Goal: Task Accomplishment & Management: Manage account settings

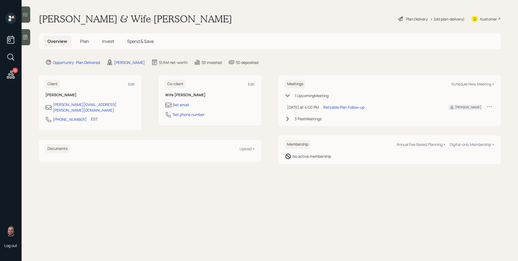
click at [11, 71] on icon at bounding box center [11, 75] width 8 height 8
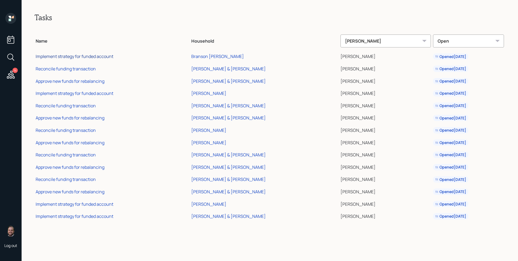
click at [70, 58] on div "Implement strategy for funded account" at bounding box center [75, 56] width 78 height 6
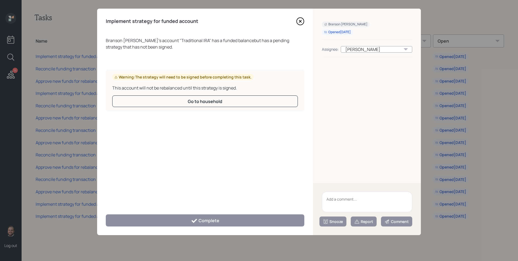
click at [298, 22] on icon at bounding box center [300, 21] width 8 height 8
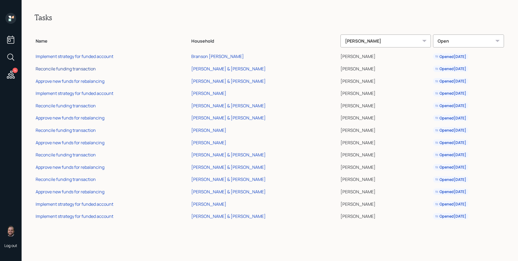
click at [78, 69] on div "Reconcile funding transaction" at bounding box center [66, 69] width 60 height 6
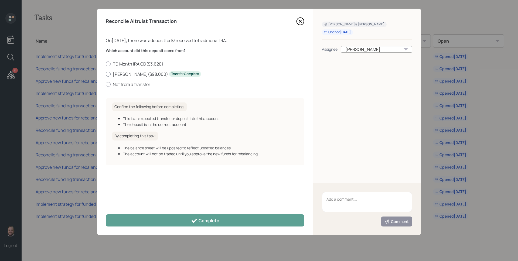
click at [128, 72] on label "Schwab IRA ( $98,000 ) Transfer Complete" at bounding box center [205, 74] width 199 height 6
click at [106, 74] on input "Schwab IRA ( $98,000 ) Transfer Complete" at bounding box center [105, 74] width 0 height 0
radio input "true"
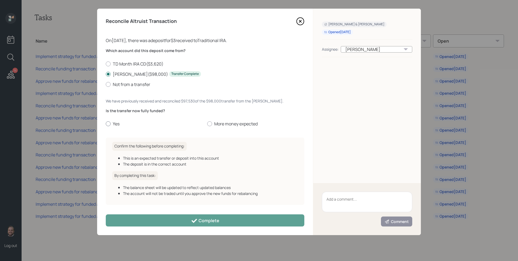
click at [118, 124] on label "Yes" at bounding box center [154, 124] width 97 height 6
click at [106, 124] on input "Yes" at bounding box center [105, 124] width 0 height 0
radio input "true"
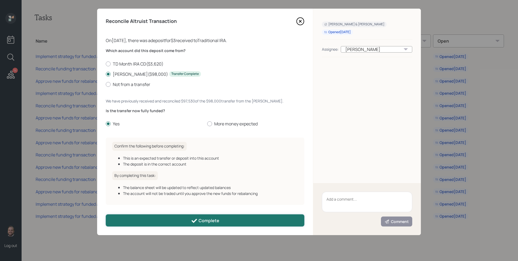
click at [203, 216] on button "Complete" at bounding box center [205, 221] width 199 height 12
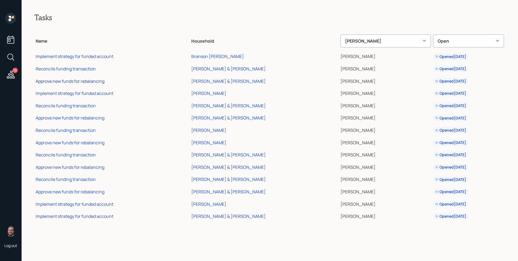
click at [81, 83] on div "Approve new funds for rebalancing" at bounding box center [70, 81] width 69 height 6
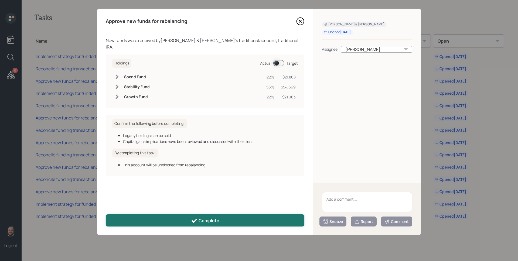
click at [216, 220] on div "Complete" at bounding box center [205, 221] width 28 height 6
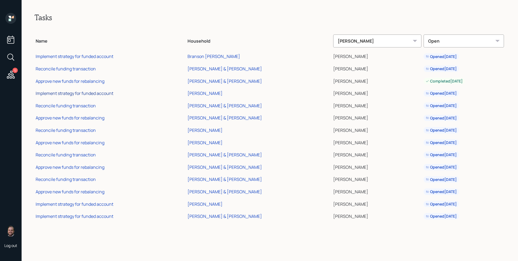
click at [84, 93] on div "Implement strategy for funded account" at bounding box center [75, 93] width 78 height 6
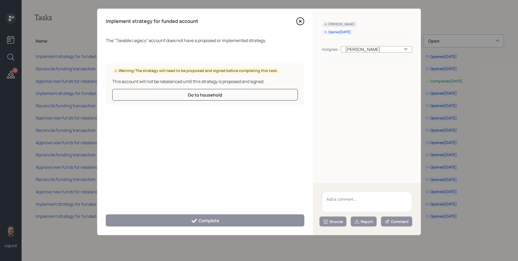
click at [352, 193] on textarea at bounding box center [367, 202] width 90 height 21
type textarea "Legacy"
click at [360, 225] on button "Report" at bounding box center [364, 222] width 26 height 10
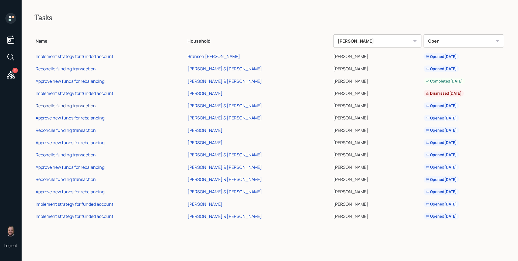
click at [85, 107] on div "Reconcile funding transaction" at bounding box center [66, 106] width 60 height 6
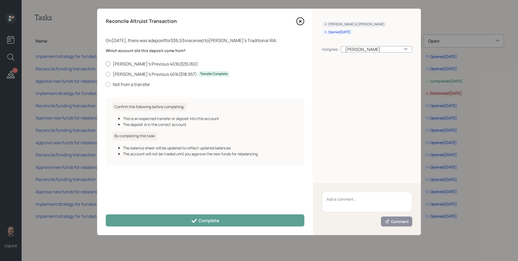
click at [147, 64] on label "Laurie's Previous 403b ( $35,160 )" at bounding box center [205, 64] width 199 height 6
click at [106, 64] on input "Laurie's Previous 403b ( $35,160 )" at bounding box center [105, 64] width 0 height 0
radio input "true"
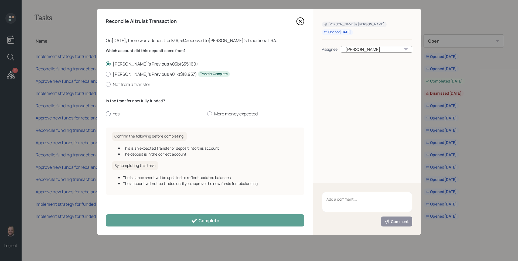
click at [117, 111] on label "Yes" at bounding box center [154, 114] width 97 height 6
click at [106, 114] on input "Yes" at bounding box center [105, 114] width 0 height 0
radio input "true"
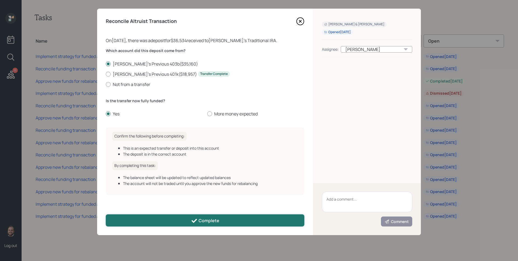
click at [190, 218] on button "Complete" at bounding box center [205, 221] width 199 height 12
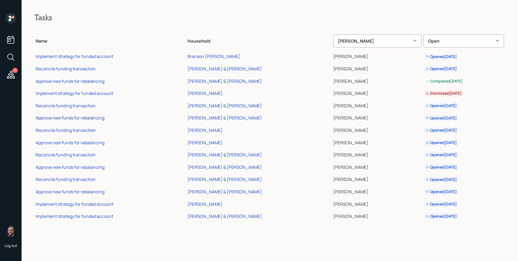
click at [85, 119] on div "Approve new funds for rebalancing" at bounding box center [70, 118] width 69 height 6
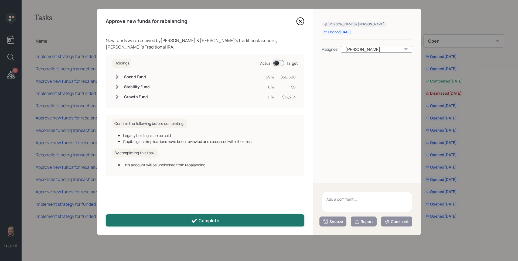
click at [195, 220] on icon at bounding box center [194, 221] width 5 height 4
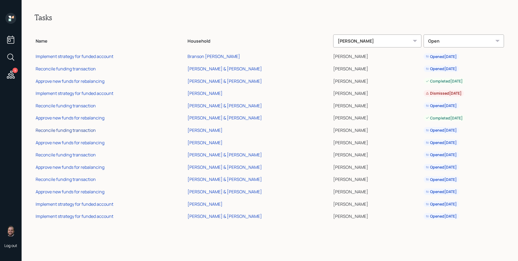
click at [89, 130] on div "Reconcile funding transaction" at bounding box center [66, 130] width 60 height 6
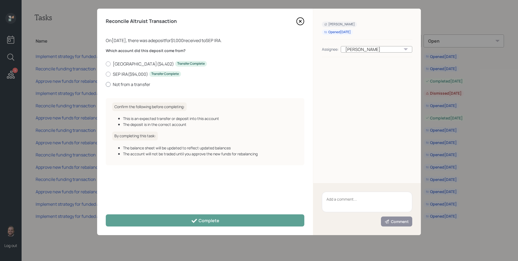
click at [134, 81] on label "Not from a transfer" at bounding box center [205, 84] width 199 height 6
click at [106, 84] on input "Not from a transfer" at bounding box center [105, 84] width 0 height 0
radio input "true"
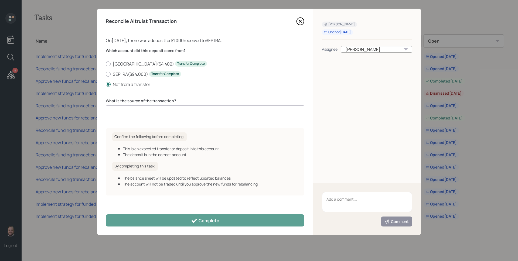
click at [141, 112] on input at bounding box center [205, 111] width 199 height 12
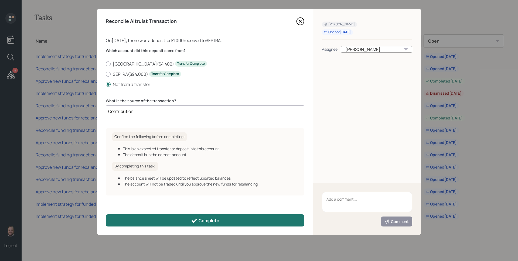
type input "Contribution"
click at [185, 219] on button "Complete" at bounding box center [205, 221] width 199 height 12
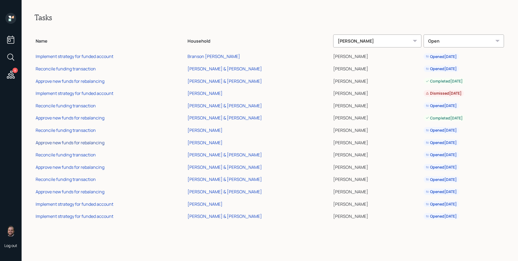
click at [81, 144] on div "Approve new funds for rebalancing" at bounding box center [70, 143] width 69 height 6
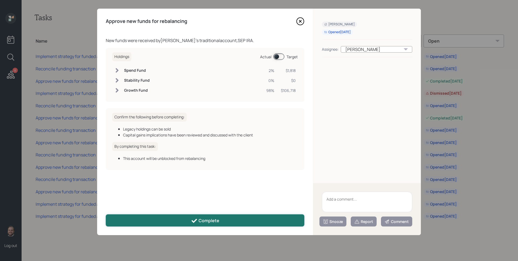
click at [190, 223] on button "Complete" at bounding box center [205, 221] width 199 height 12
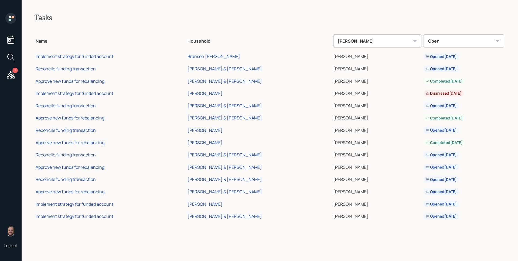
click at [83, 155] on div "Reconcile funding transaction" at bounding box center [66, 155] width 60 height 6
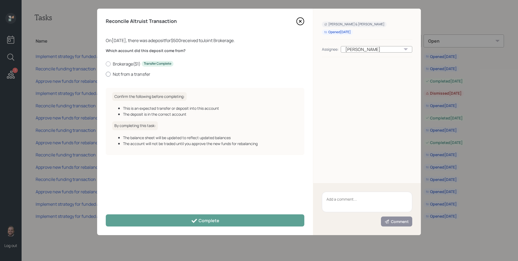
click at [139, 74] on label "Not from a transfer" at bounding box center [205, 74] width 199 height 6
click at [106, 74] on input "Not from a transfer" at bounding box center [105, 74] width 0 height 0
radio input "true"
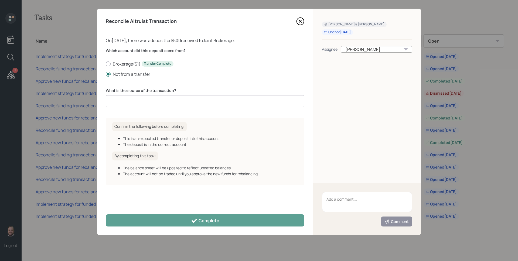
click at [144, 102] on input at bounding box center [205, 101] width 199 height 12
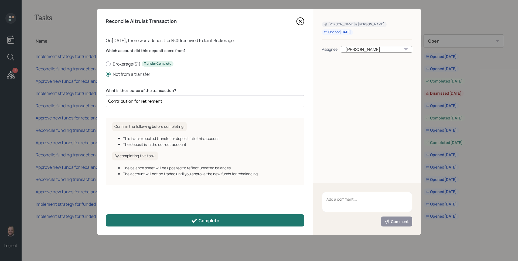
type input "Contribution for retirement"
click at [201, 220] on div "Complete" at bounding box center [205, 221] width 28 height 6
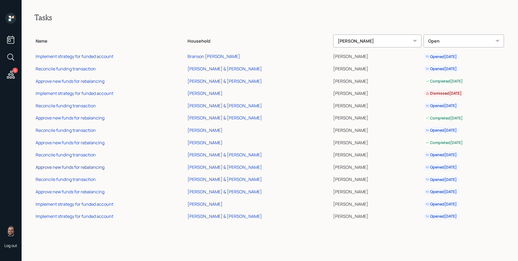
click at [100, 166] on div "Approve new funds for rebalancing" at bounding box center [70, 167] width 69 height 6
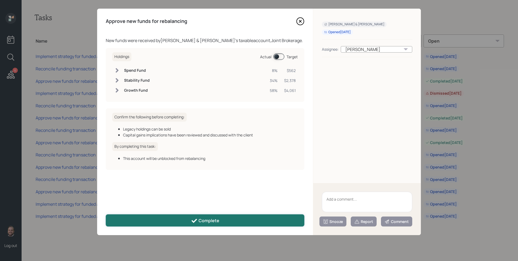
click at [220, 223] on button "Complete" at bounding box center [205, 221] width 199 height 12
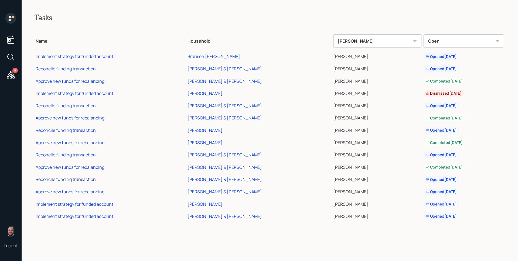
click at [81, 178] on div "Reconcile funding transaction" at bounding box center [66, 179] width 60 height 6
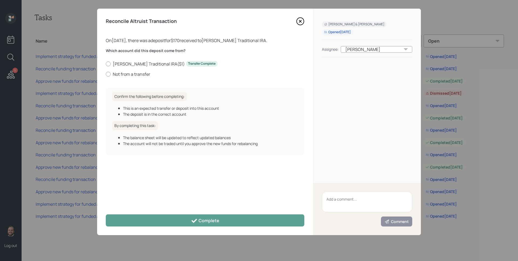
click at [141, 77] on div "Which account did this deposit come from? Stanley's Traditional IRA ( $1 ) Tran…" at bounding box center [205, 66] width 199 height 36
drag, startPoint x: 133, startPoint y: 79, endPoint x: 133, endPoint y: 76, distance: 3.0
click at [133, 78] on div "Which account did this deposit come from? Stanley's Traditional IRA ( $1 ) Tran…" at bounding box center [205, 66] width 199 height 36
click at [133, 76] on label "Not from a transfer" at bounding box center [205, 74] width 199 height 6
click at [106, 74] on input "Not from a transfer" at bounding box center [105, 74] width 0 height 0
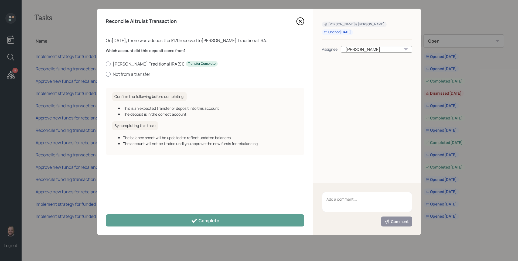
radio input "true"
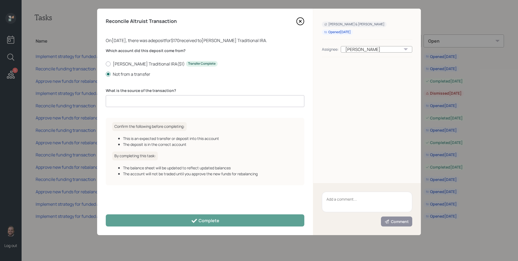
click at [141, 103] on input at bounding box center [205, 101] width 199 height 12
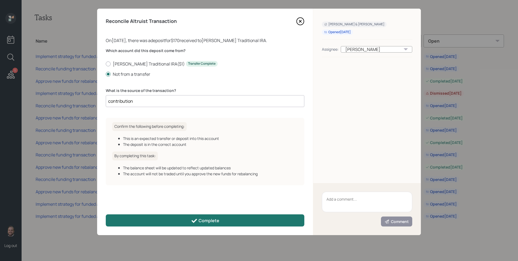
type input "contribution"
click at [182, 222] on button "Complete" at bounding box center [205, 221] width 199 height 12
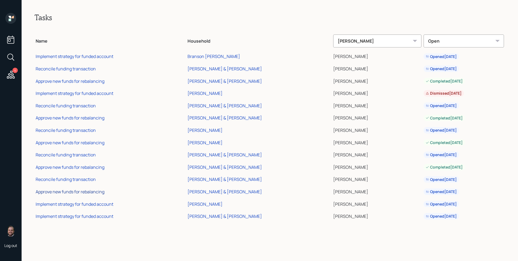
click at [89, 192] on div "Approve new funds for rebalancing" at bounding box center [70, 192] width 69 height 6
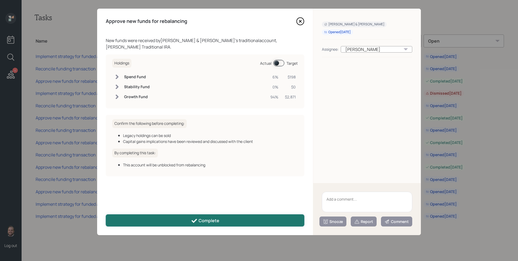
click at [198, 217] on button "Complete" at bounding box center [205, 221] width 199 height 12
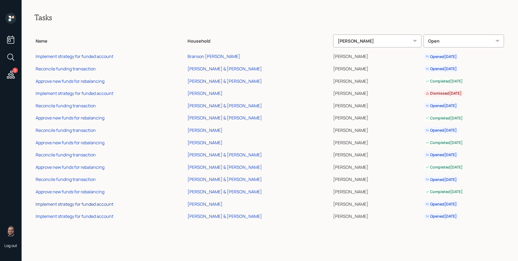
click at [89, 201] on div "Implement strategy for funded account" at bounding box center [75, 204] width 78 height 6
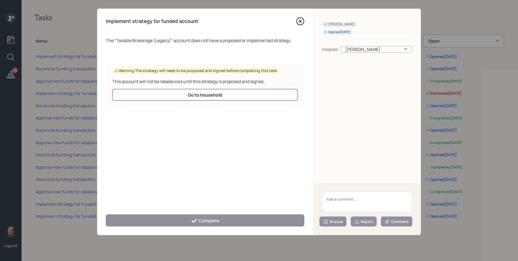
click at [352, 202] on textarea at bounding box center [367, 202] width 90 height 21
type textarea "Legacy"
click at [370, 220] on div "Report" at bounding box center [363, 221] width 19 height 5
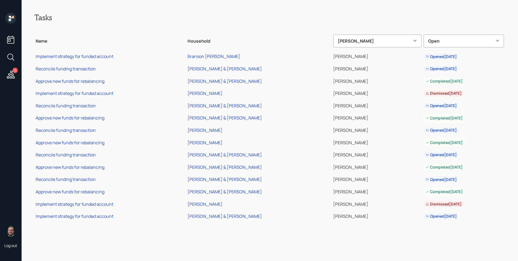
click at [90, 220] on td "Implement strategy for funded account" at bounding box center [111, 215] width 152 height 12
click at [91, 217] on div "Implement strategy for funded account" at bounding box center [75, 216] width 78 height 6
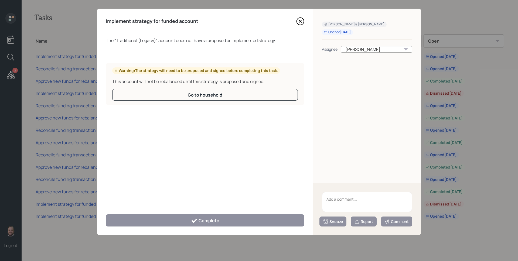
click at [353, 200] on textarea at bounding box center [367, 202] width 90 height 21
type textarea "Legacy"
click at [366, 221] on div "Report" at bounding box center [363, 221] width 19 height 5
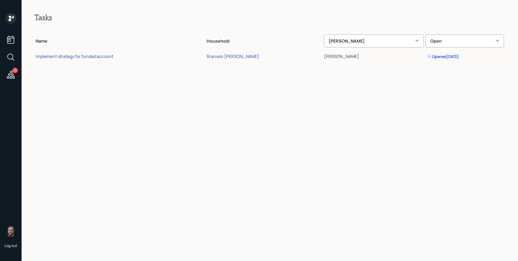
click at [8, 18] on icon at bounding box center [10, 18] width 11 height 11
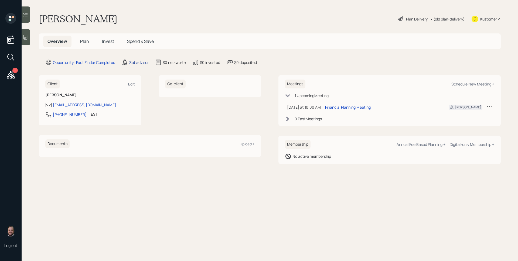
click at [139, 62] on div "Set advisor" at bounding box center [138, 63] width 19 height 6
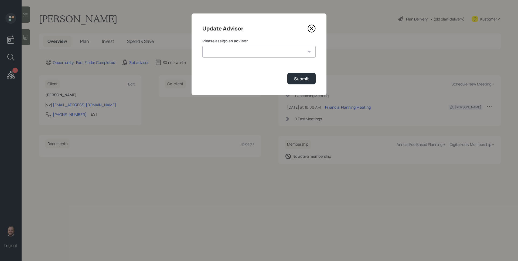
click at [239, 52] on select "[PERSON_NAME] [PERSON_NAME] End [PERSON_NAME] [PERSON_NAME] [PERSON_NAME] [PERS…" at bounding box center [258, 52] width 113 height 12
